Goal: Navigation & Orientation: Find specific page/section

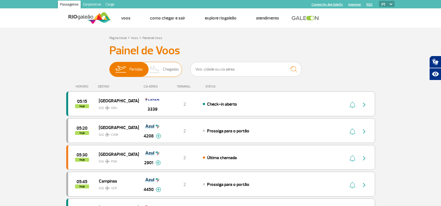
click at [171, 70] on span "Chegadas" at bounding box center [171, 69] width 16 height 14
click at [109, 67] on input "Partidas Chegadas" at bounding box center [109, 67] width 0 height 0
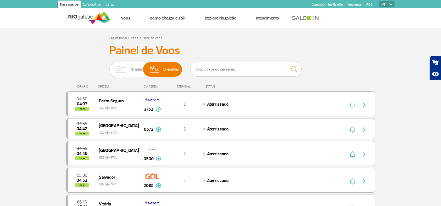
click at [96, 6] on link "Corporativo" at bounding box center [92, 5] width 23 height 9
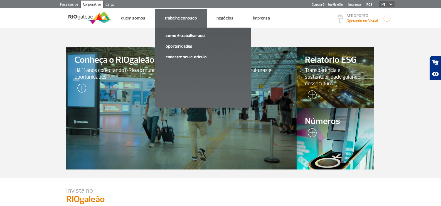
click at [181, 48] on link "Oportunidades" at bounding box center [203, 46] width 75 height 6
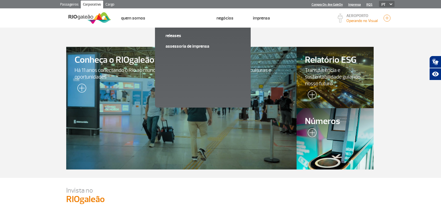
click at [67, 7] on link "Passageiros" at bounding box center [69, 5] width 23 height 9
